Goal: Download file/media

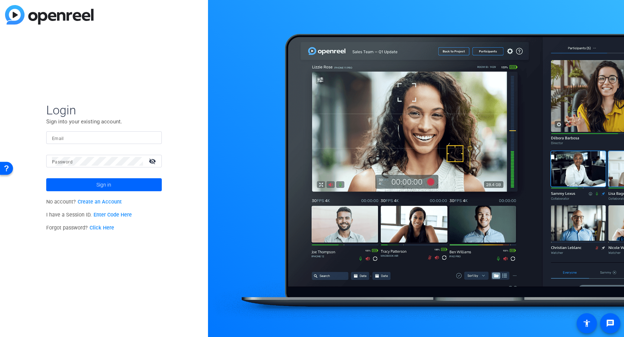
click at [115, 138] on input "Email" at bounding box center [104, 138] width 104 height 9
type input "[EMAIL_ADDRESS][DOMAIN_NAME]"
click at [100, 185] on span "Sign in" at bounding box center [103, 185] width 15 height 18
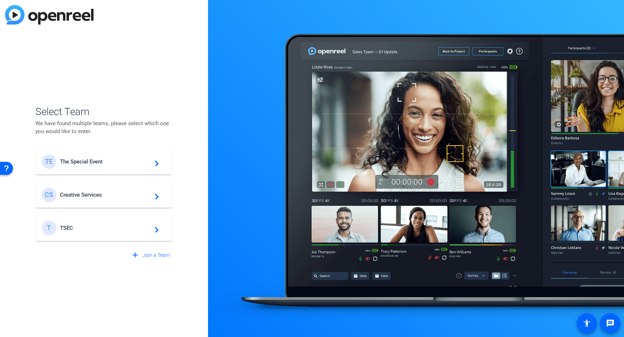
click at [99, 167] on div "TE The Special Event navigate_next" at bounding box center [104, 162] width 124 height 14
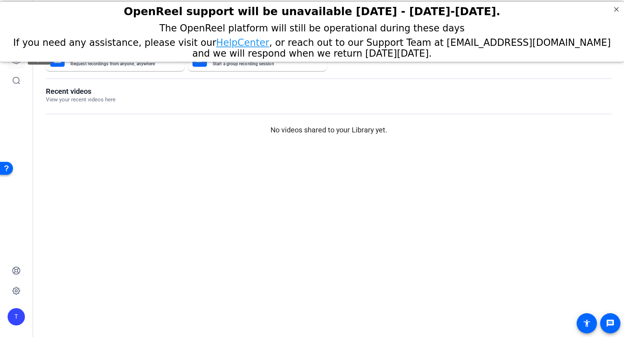
click at [14, 63] on icon at bounding box center [16, 60] width 9 height 9
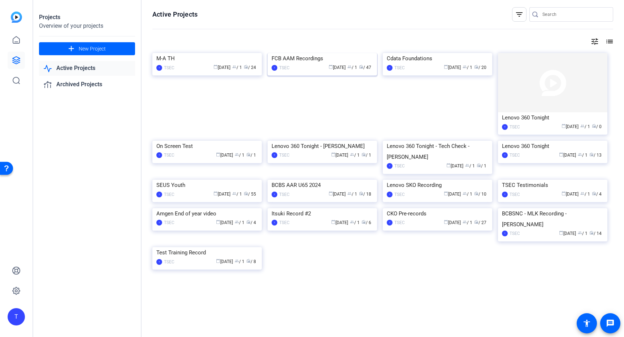
click at [300, 72] on div "calendar_today [DATE] group / 1 radio / 47" at bounding box center [333, 68] width 80 height 8
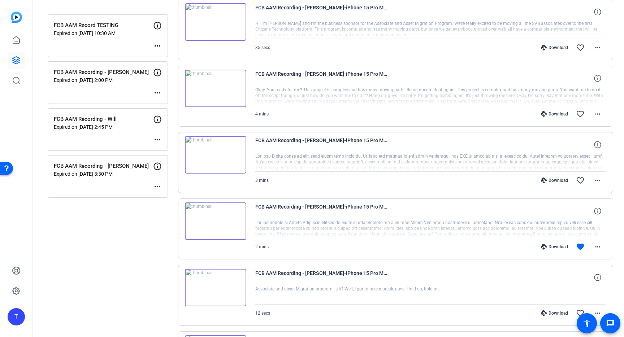
scroll to position [96, 0]
click at [595, 249] on mat-icon "more_horiz" at bounding box center [598, 246] width 9 height 9
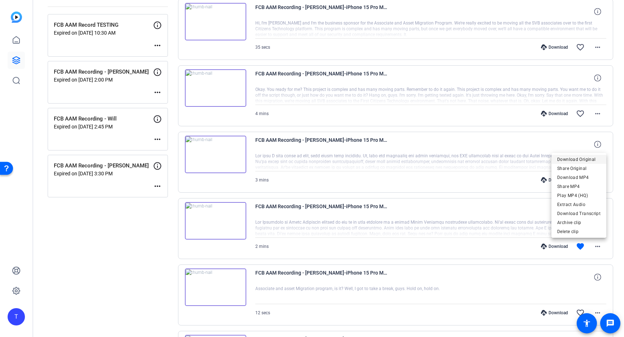
click at [585, 160] on span "Download Original" at bounding box center [579, 159] width 43 height 9
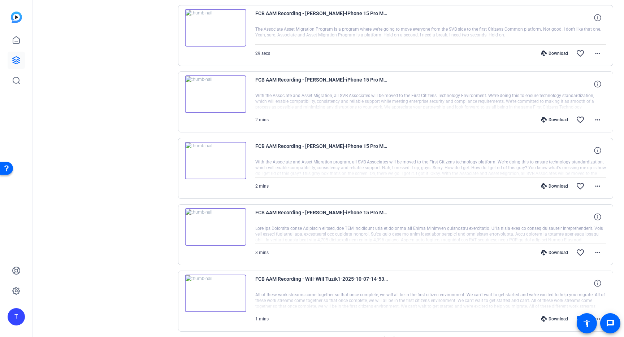
scroll to position [462, 0]
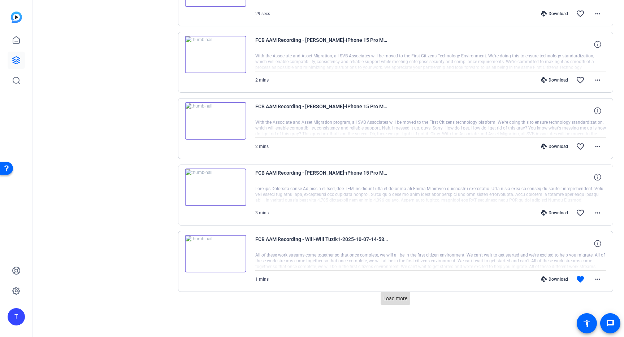
click at [398, 302] on span "Load more" at bounding box center [396, 299] width 24 height 8
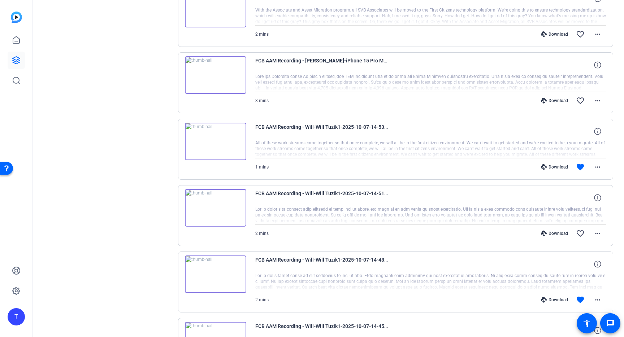
scroll to position [575, 0]
click at [592, 168] on span at bounding box center [597, 166] width 17 height 17
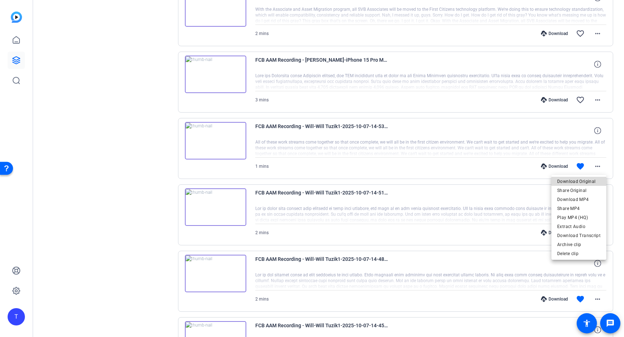
click at [581, 180] on span "Download Original" at bounding box center [579, 181] width 43 height 9
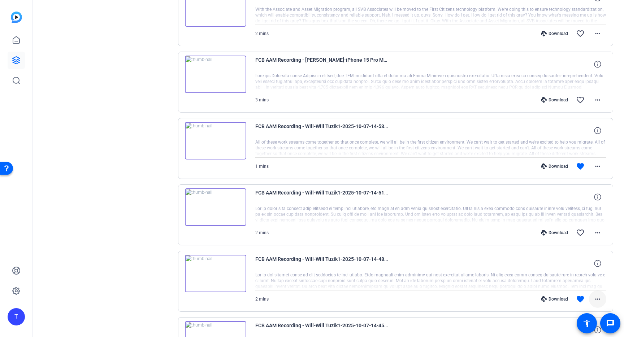
click at [595, 296] on mat-icon "more_horiz" at bounding box center [598, 299] width 9 height 9
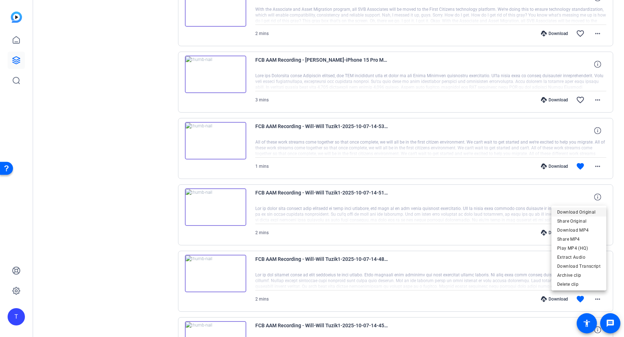
click at [580, 213] on span "Download Original" at bounding box center [579, 212] width 43 height 9
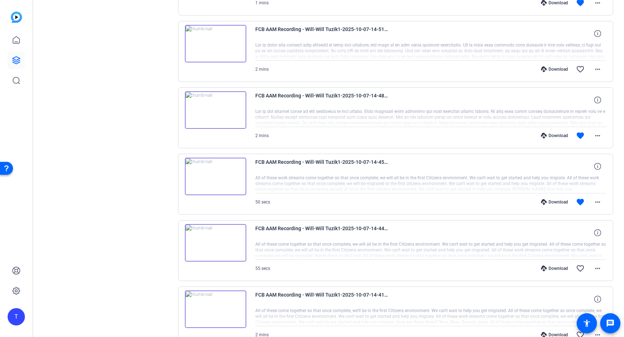
scroll to position [739, 0]
click at [591, 204] on span at bounding box center [597, 201] width 17 height 17
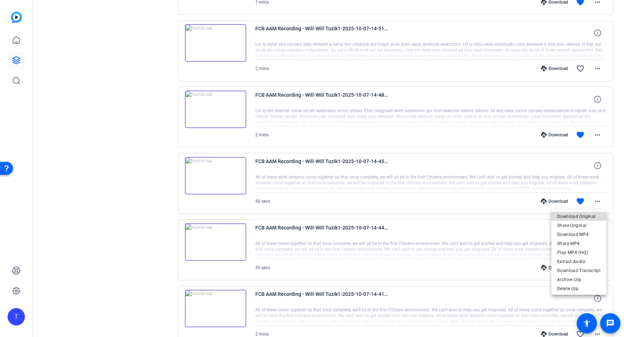
click at [583, 216] on span "Download Original" at bounding box center [579, 216] width 43 height 9
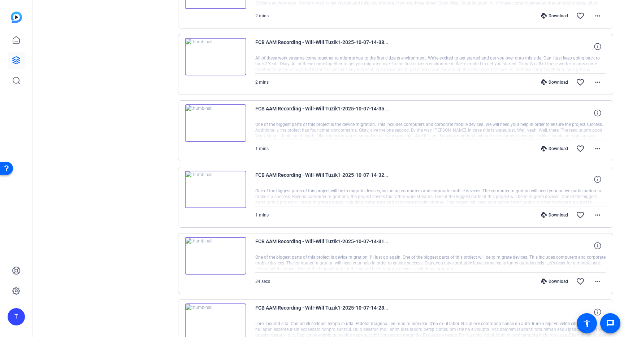
scroll to position [1127, 0]
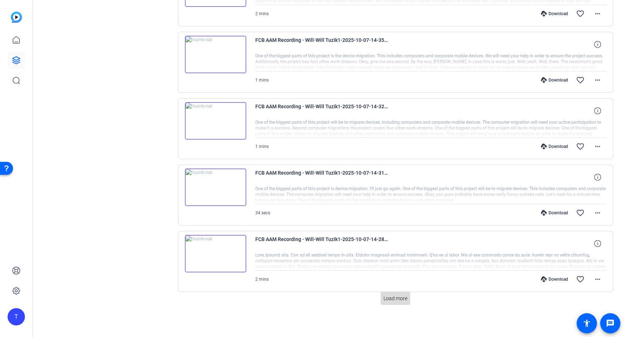
click at [397, 302] on span "Load more" at bounding box center [396, 299] width 24 height 8
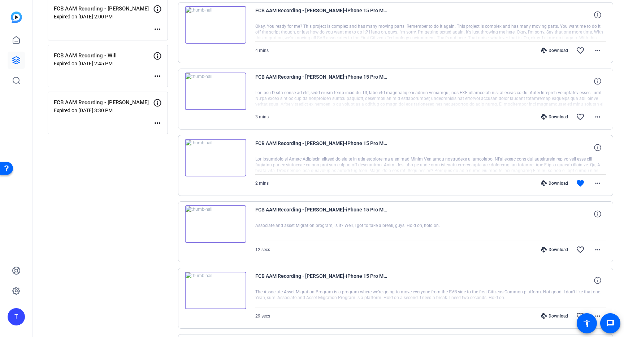
scroll to position [189, 0]
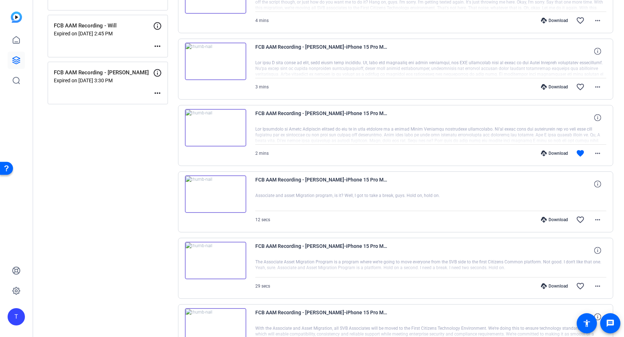
click at [222, 135] on img at bounding box center [215, 128] width 61 height 38
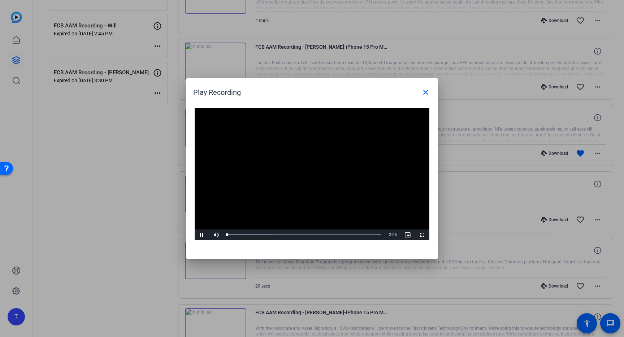
click at [307, 173] on video "Video Player" at bounding box center [312, 174] width 235 height 132
click at [203, 235] on span "Video Player" at bounding box center [202, 235] width 14 height 0
click at [271, 234] on div "0:36" at bounding box center [249, 235] width 44 height 2
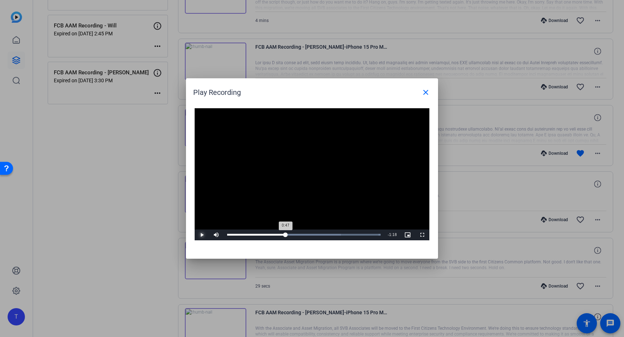
click at [286, 232] on div "Loaded : 100.00% 0:47 0:47" at bounding box center [304, 235] width 161 height 11
click at [297, 232] on div "Loaded : 100.00% 0:57 0:49" at bounding box center [304, 235] width 161 height 11
click at [304, 233] on div "Loaded : 100.00% 1:02 0:57" at bounding box center [304, 235] width 161 height 11
click at [318, 235] on div "1:14" at bounding box center [272, 235] width 91 height 2
click at [427, 92] on mat-icon "close" at bounding box center [426, 92] width 9 height 9
